Goal: Information Seeking & Learning: Learn about a topic

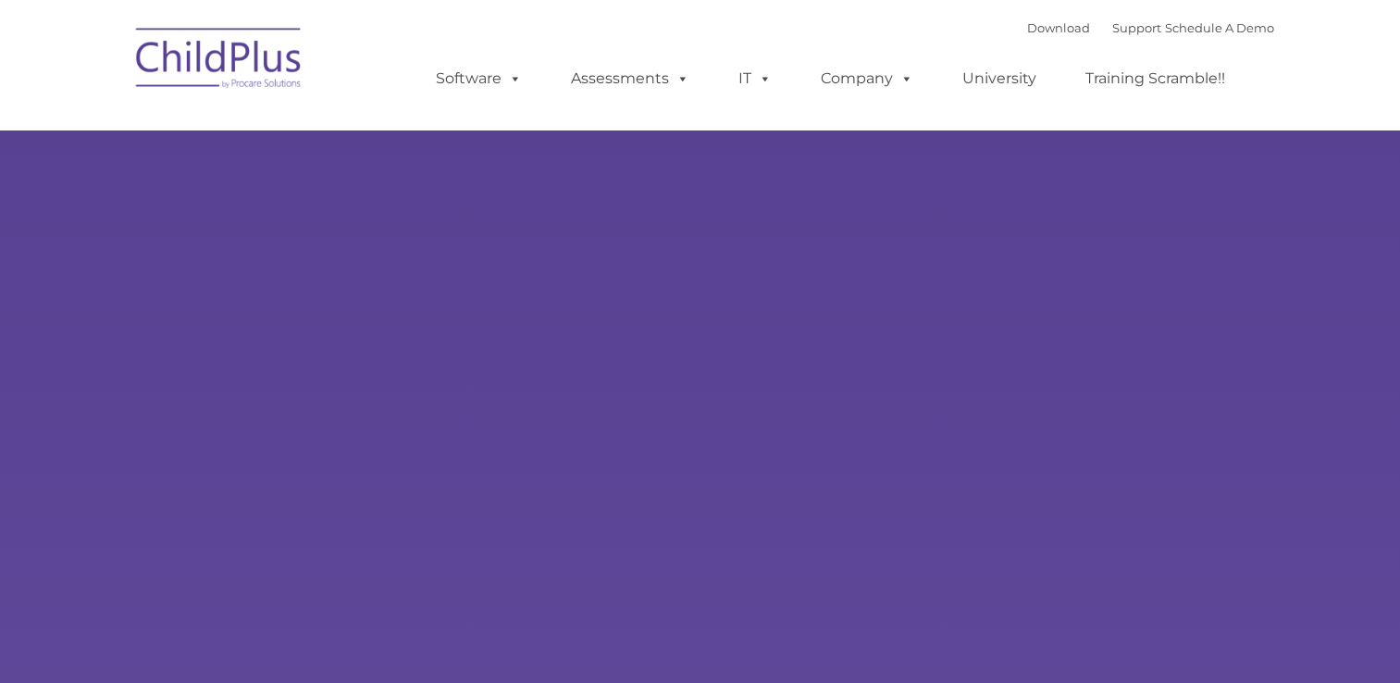
select select "MEDIUM"
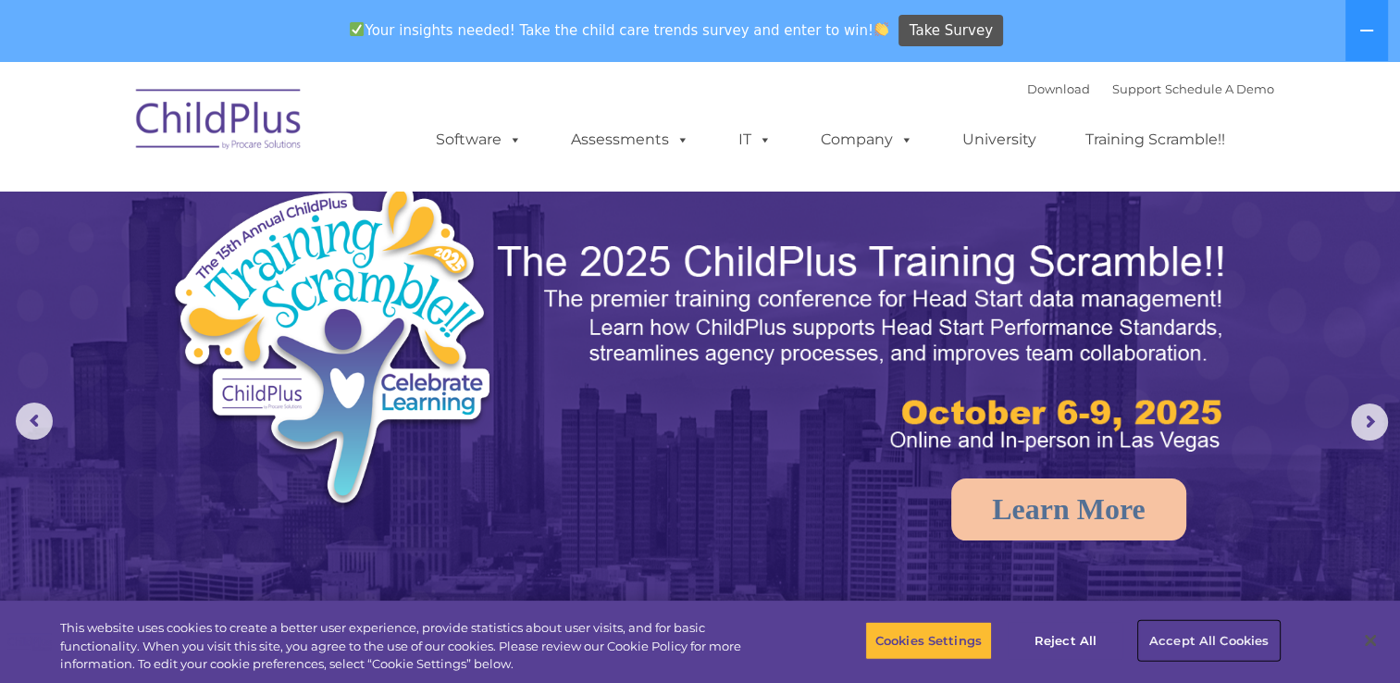
click at [1214, 645] on button "Accept All Cookies" at bounding box center [1209, 640] width 140 height 39
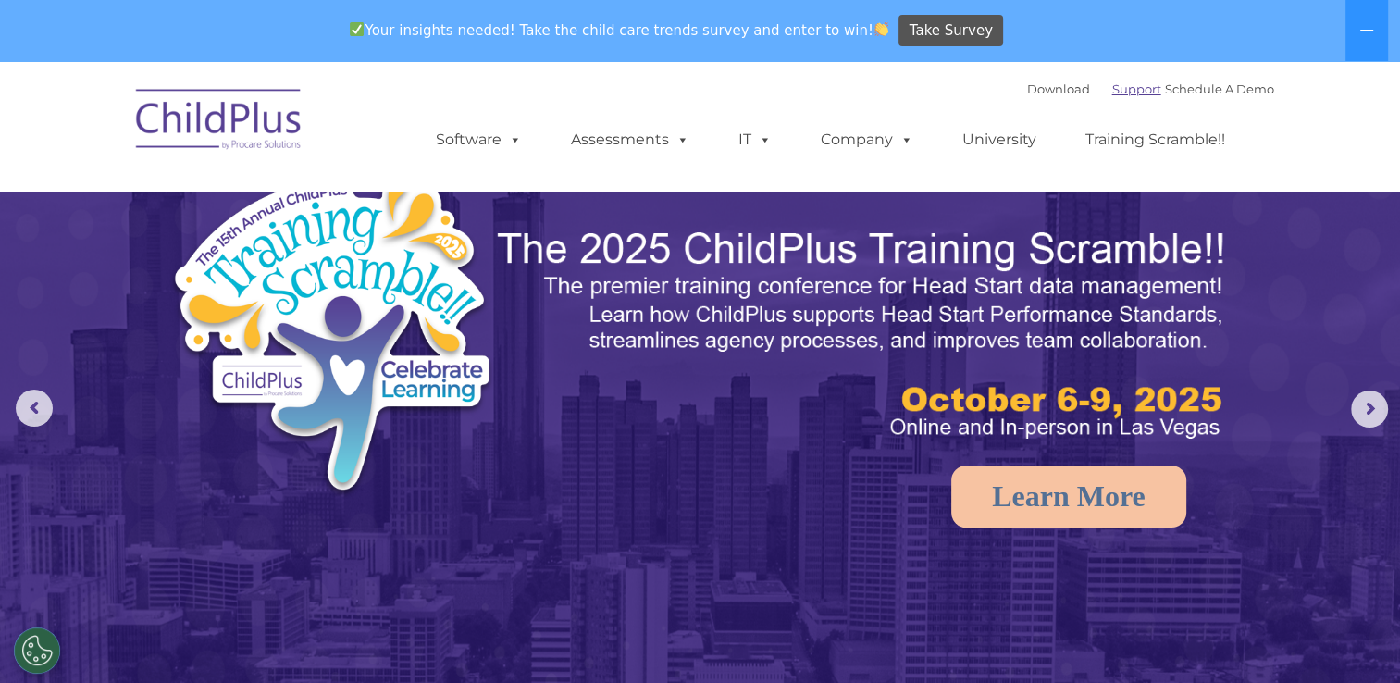
scroll to position [14, 0]
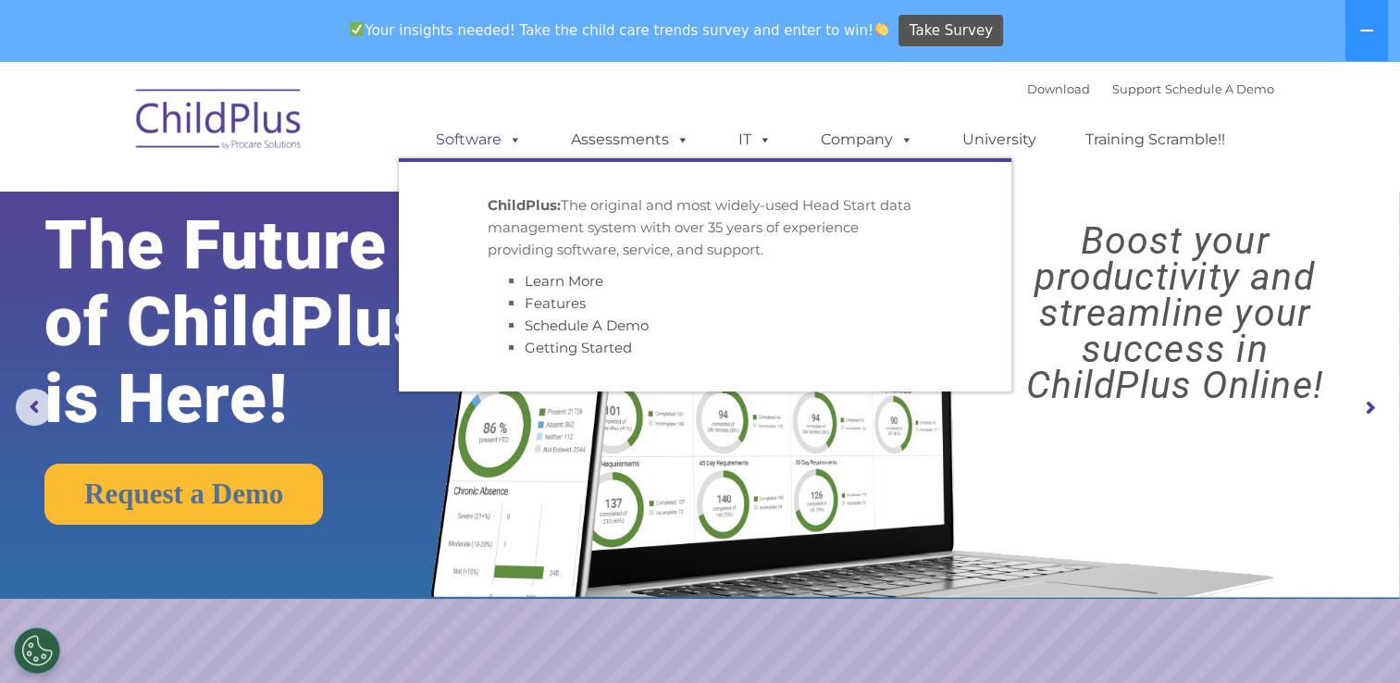
click at [491, 150] on link "Software" at bounding box center [478, 139] width 123 height 37
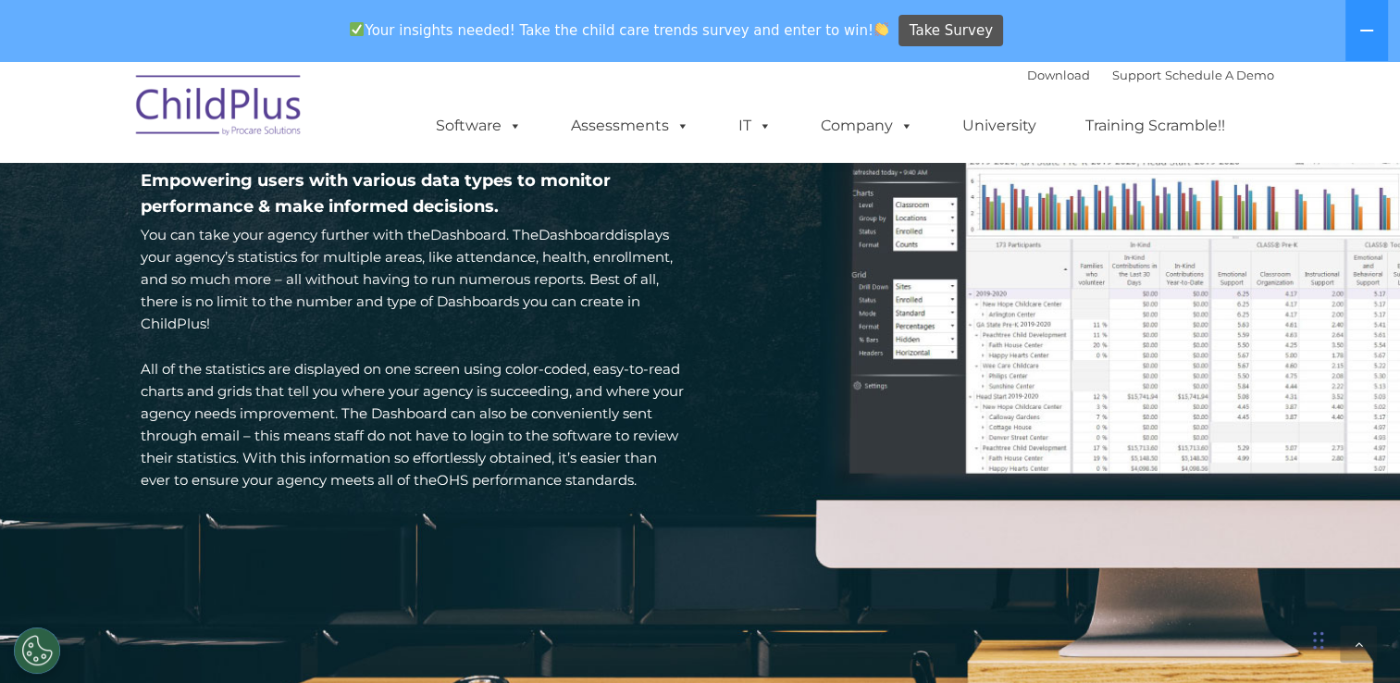
scroll to position [2713, 0]
